Goal: Transaction & Acquisition: Obtain resource

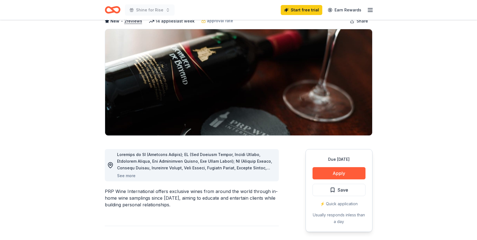
scroll to position [35, 0]
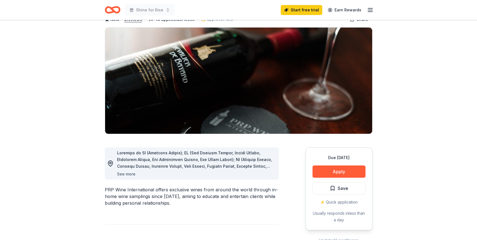
click at [128, 173] on button "See more" at bounding box center [126, 174] width 18 height 7
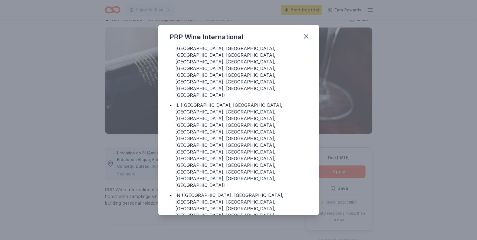
scroll to position [0, 0]
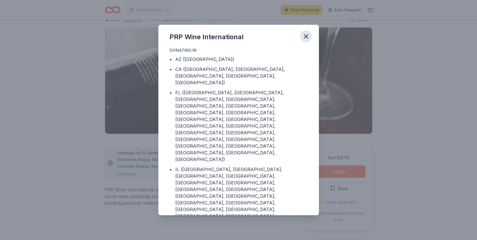
click at [307, 33] on icon "button" at bounding box center [306, 37] width 8 height 8
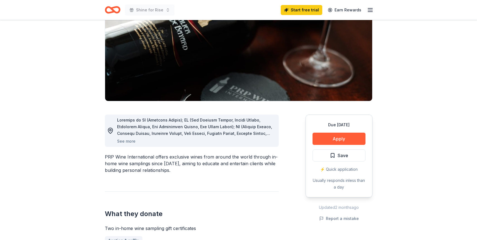
scroll to position [77, 0]
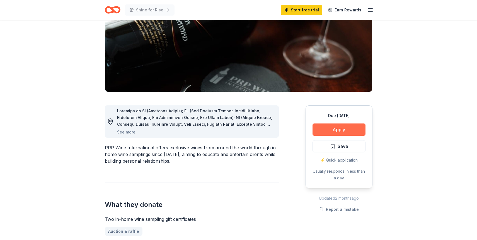
click at [348, 127] on button "Apply" at bounding box center [338, 130] width 53 height 12
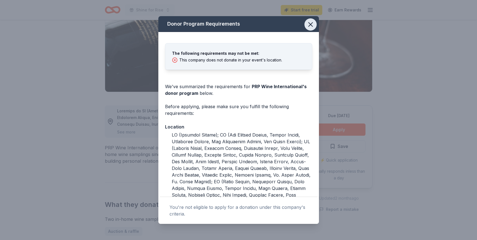
click at [311, 28] on icon "button" at bounding box center [310, 25] width 8 height 8
